Goal: Task Accomplishment & Management: Manage account settings

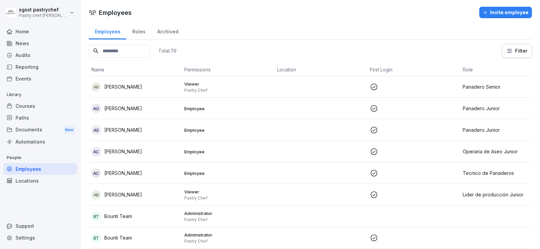
click at [36, 103] on div "Courses" at bounding box center [40, 106] width 74 height 12
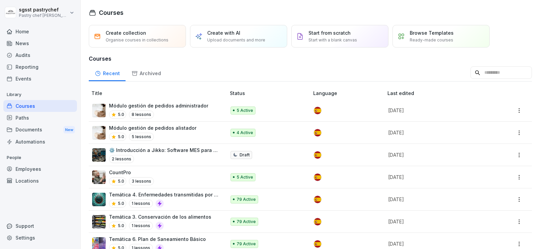
click at [33, 120] on div "Paths" at bounding box center [40, 118] width 74 height 12
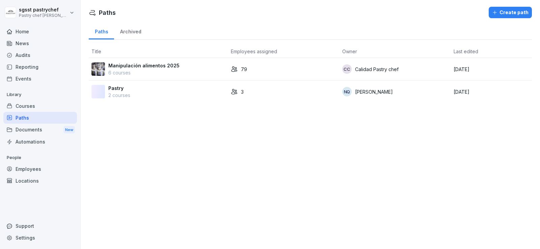
drag, startPoint x: 175, startPoint y: 66, endPoint x: 179, endPoint y: 67, distance: 4.9
click at [175, 66] on p "Manipulación alimentos 2025" at bounding box center [143, 65] width 71 height 7
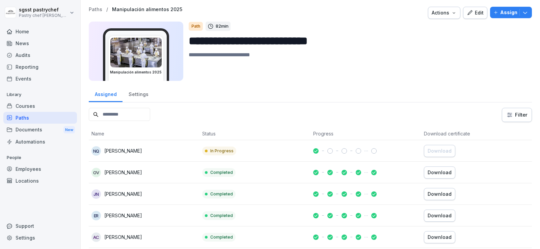
scroll to position [34, 0]
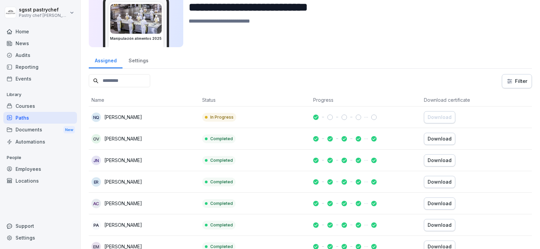
click at [115, 79] on input at bounding box center [119, 80] width 61 height 13
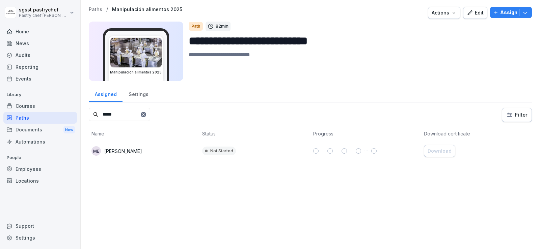
type input "*****"
click at [158, 150] on div "ME MARLENE ESTRADA" at bounding box center [143, 150] width 105 height 9
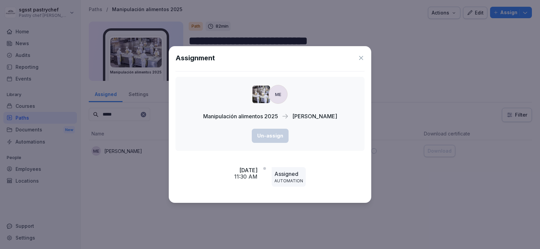
click at [358, 57] on icon at bounding box center [360, 58] width 7 height 7
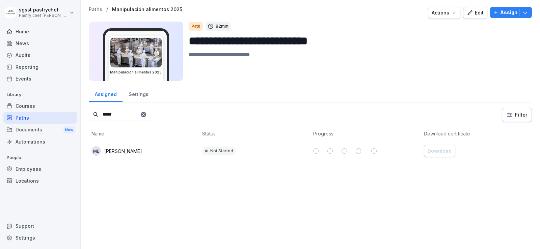
drag, startPoint x: 501, startPoint y: 11, endPoint x: 491, endPoint y: 9, distance: 10.7
click at [500, 11] on p "Assign" at bounding box center [508, 12] width 17 height 7
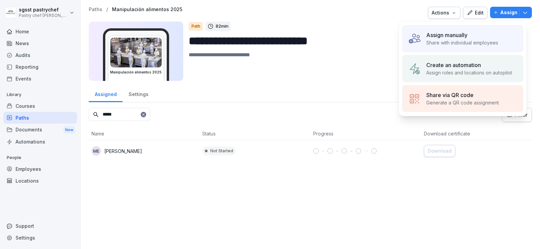
click at [449, 42] on p "Share with individual employees" at bounding box center [462, 42] width 72 height 7
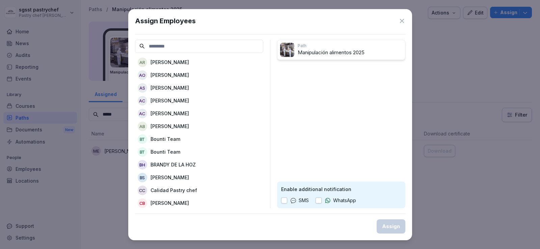
click at [319, 202] on button "button" at bounding box center [318, 201] width 6 height 6
click at [180, 53] on div "AR Albeiro Rodriguez AO Alcides Ortiz AS ANDREA CALVO SIERRA AC Andreina Cabarc…" at bounding box center [199, 124] width 128 height 169
click at [180, 48] on input at bounding box center [199, 46] width 128 height 13
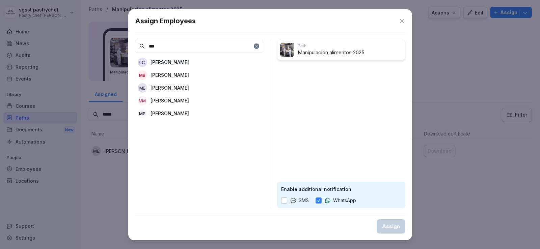
type input "***"
click at [189, 87] on p "[PERSON_NAME]" at bounding box center [169, 87] width 38 height 7
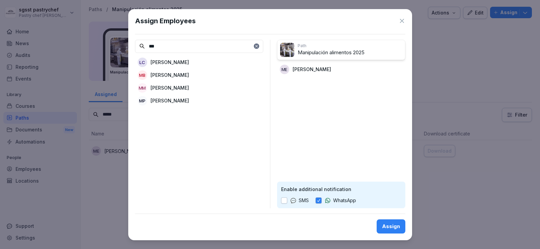
click at [393, 227] on div "Assign" at bounding box center [391, 226] width 18 height 7
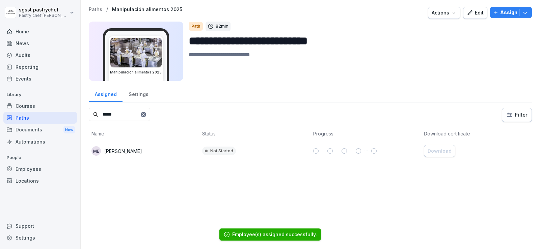
click at [34, 168] on div "Employees" at bounding box center [40, 169] width 74 height 12
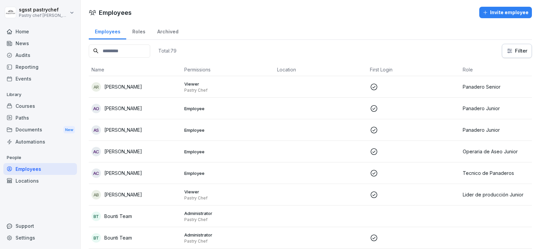
click at [143, 45] on input at bounding box center [119, 51] width 61 height 13
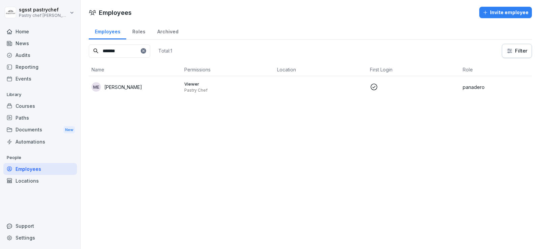
type input "*******"
click at [168, 90] on div "ME MARLENE ESTRADA" at bounding box center [134, 86] width 87 height 9
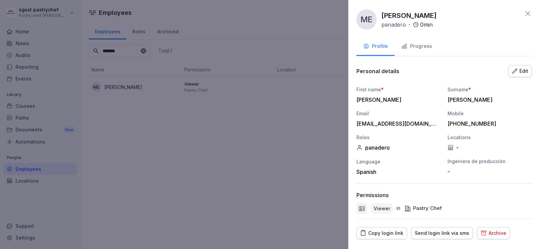
click at [526, 11] on icon at bounding box center [527, 13] width 8 height 8
